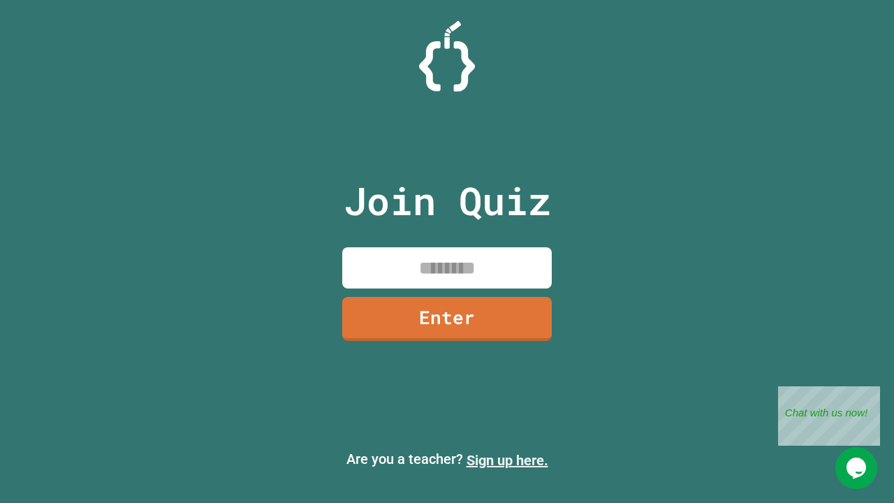
click at [507, 460] on link "Sign up here." at bounding box center [508, 460] width 82 height 17
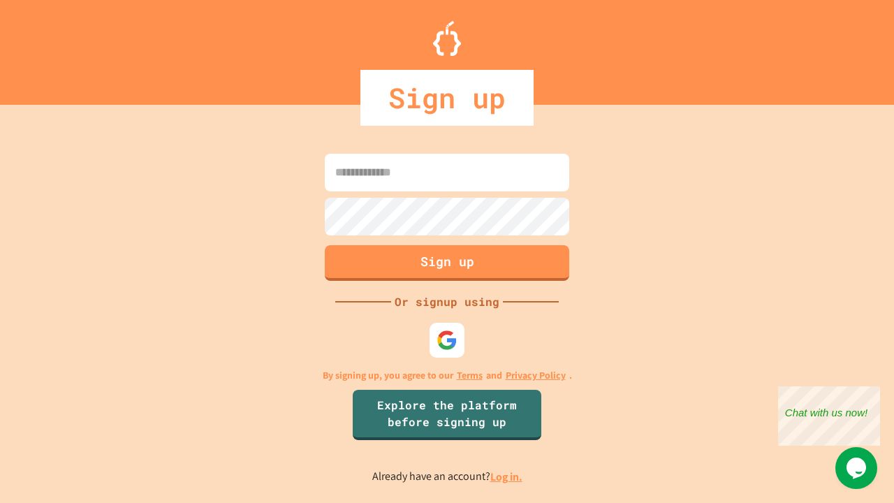
click at [507, 476] on link "Log in." at bounding box center [506, 476] width 32 height 15
